Goal: Information Seeking & Learning: Learn about a topic

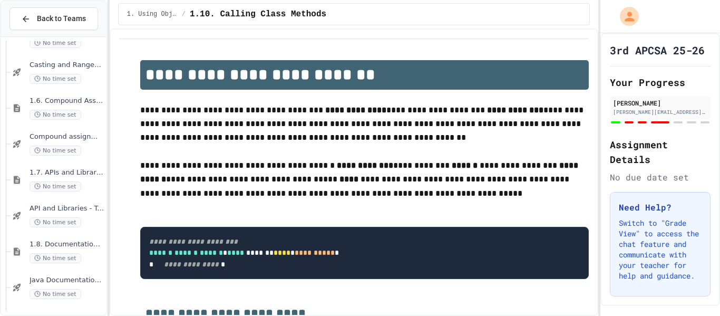
scroll to position [648, 0]
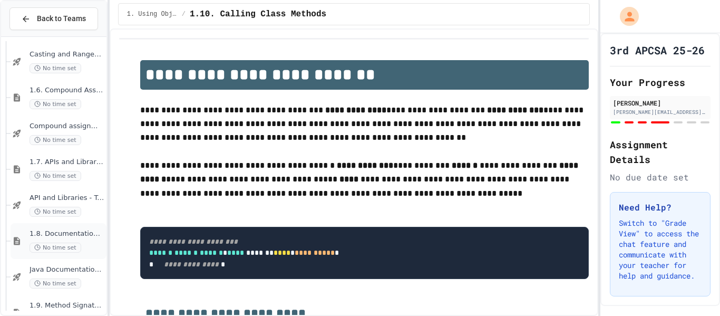
click at [60, 228] on div "1.8. Documentation with Comments and Preconditions No time set" at bounding box center [59, 241] width 96 height 36
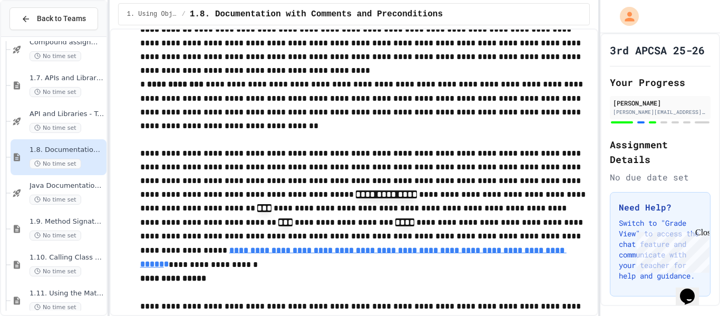
scroll to position [734, 0]
